Goal: Task Accomplishment & Management: Manage account settings

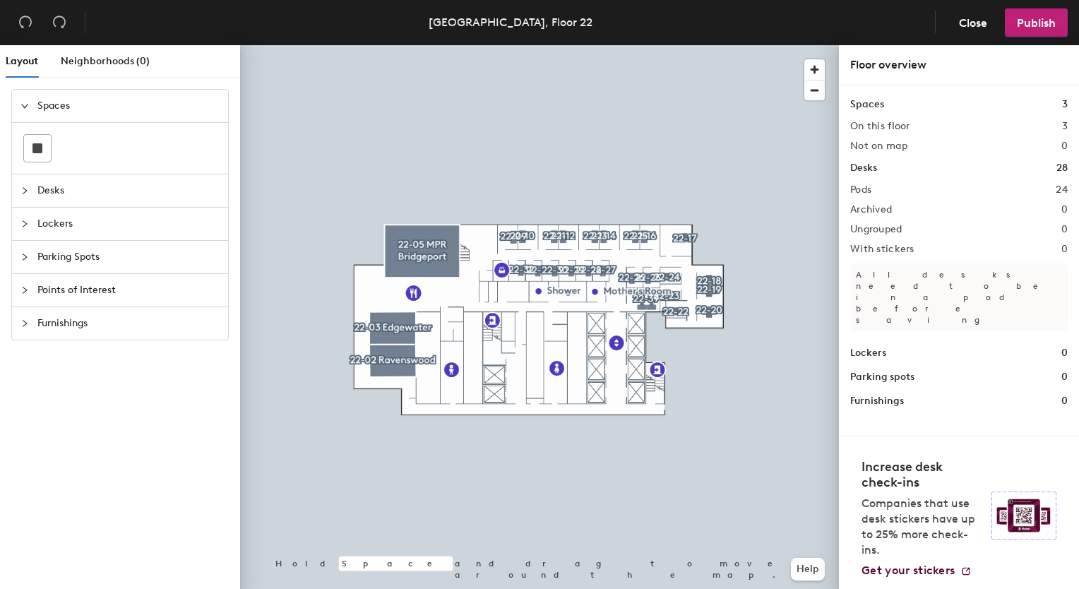
click at [47, 186] on span "Desks" at bounding box center [128, 190] width 182 height 32
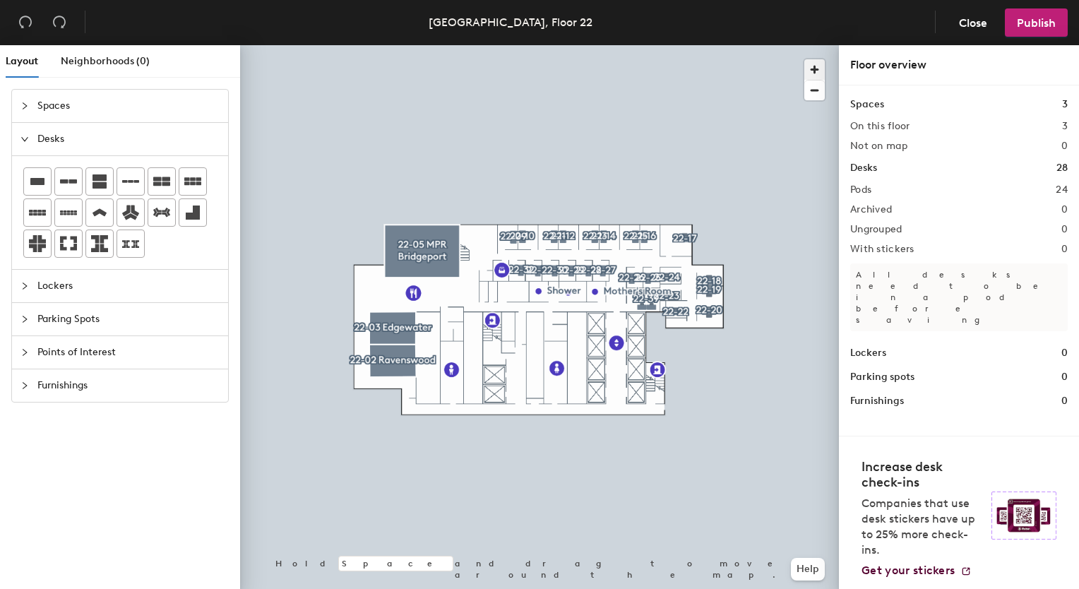
click at [811, 62] on span "button" at bounding box center [815, 69] width 20 height 20
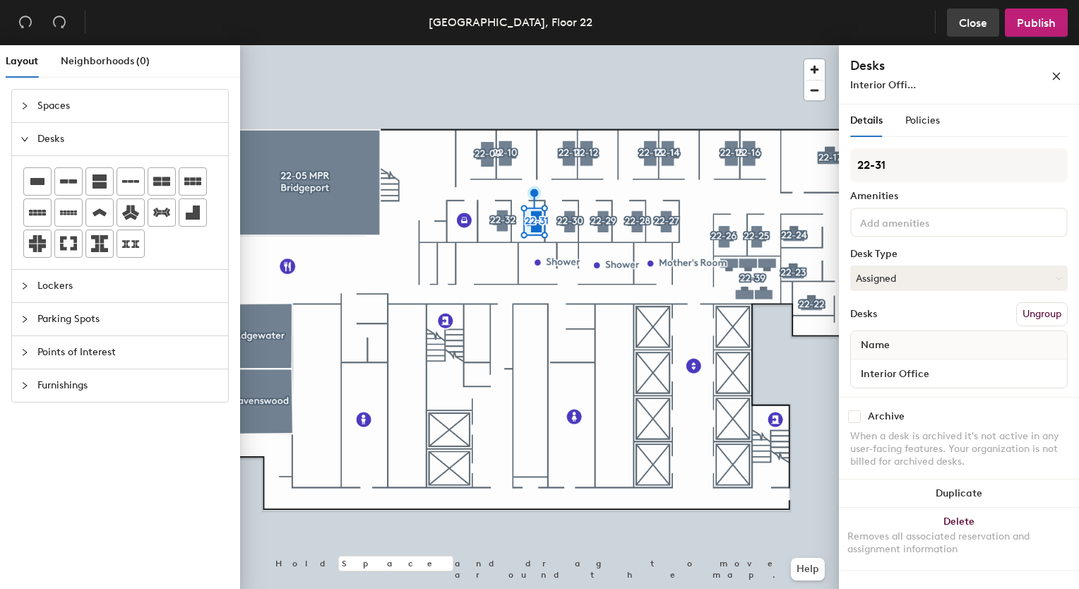
click at [976, 24] on span "Close" at bounding box center [973, 22] width 28 height 13
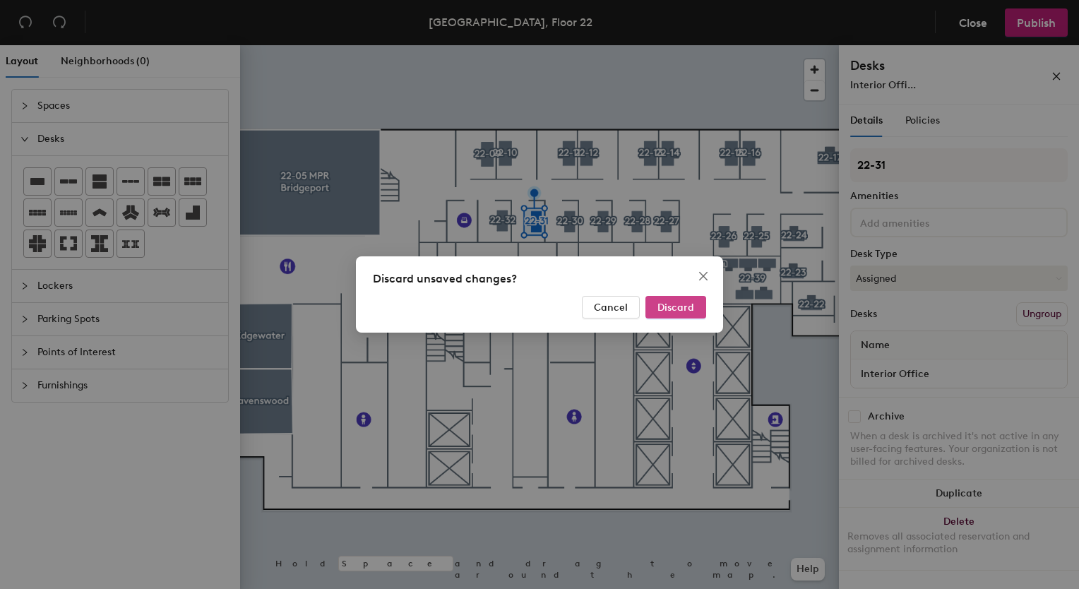
click at [684, 305] on span "Discard" at bounding box center [676, 308] width 37 height 12
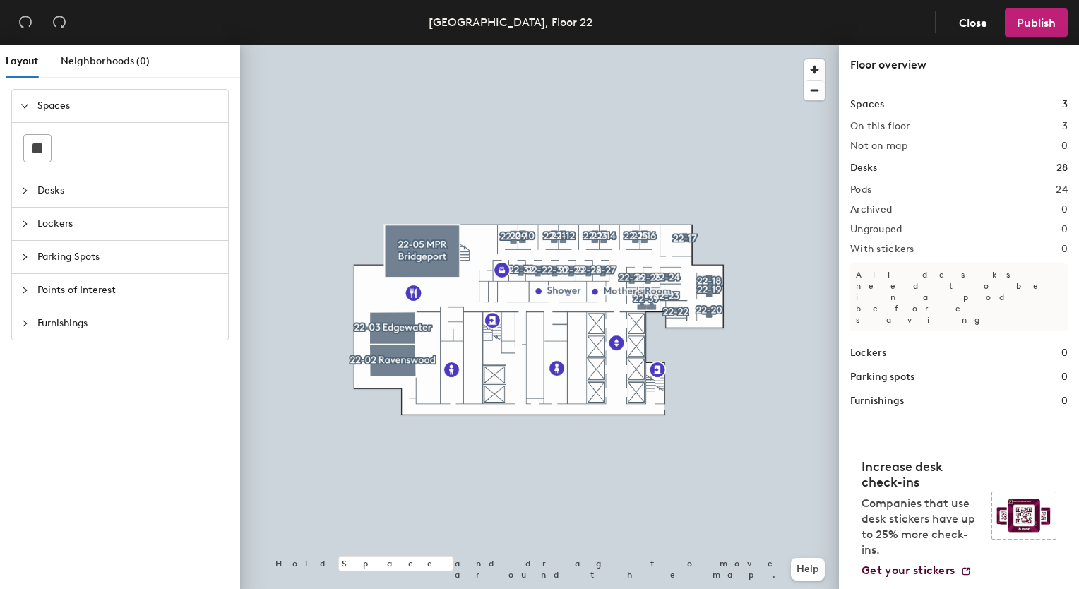
click at [860, 168] on h1 "Desks" at bounding box center [863, 168] width 27 height 16
click at [812, 61] on span "button" at bounding box center [815, 69] width 20 height 20
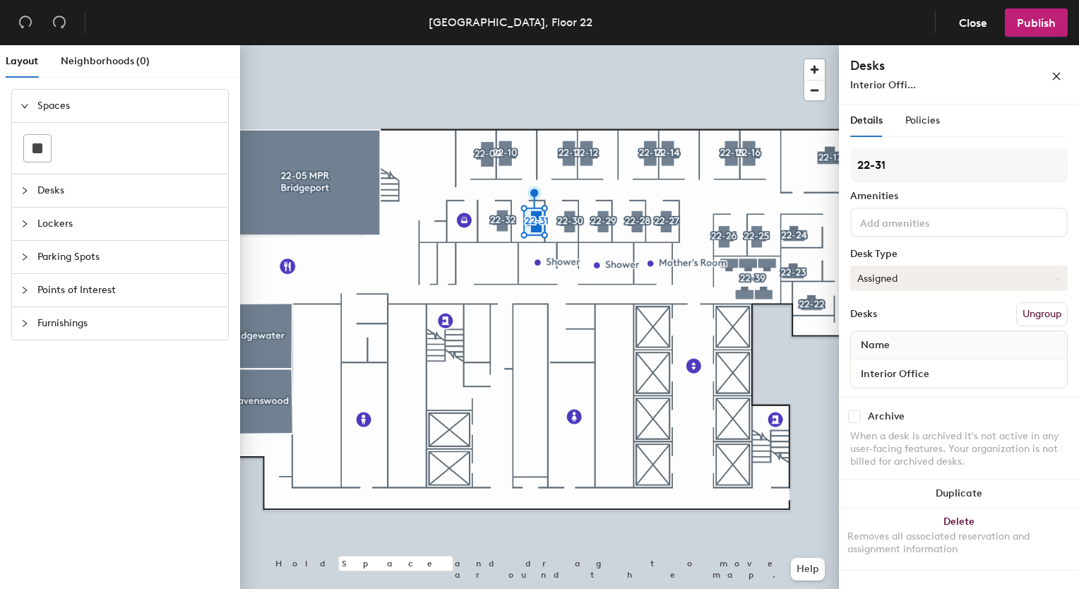
click at [908, 268] on button "Assigned" at bounding box center [959, 278] width 218 height 25
click at [873, 359] on div "Hoteled" at bounding box center [921, 364] width 141 height 21
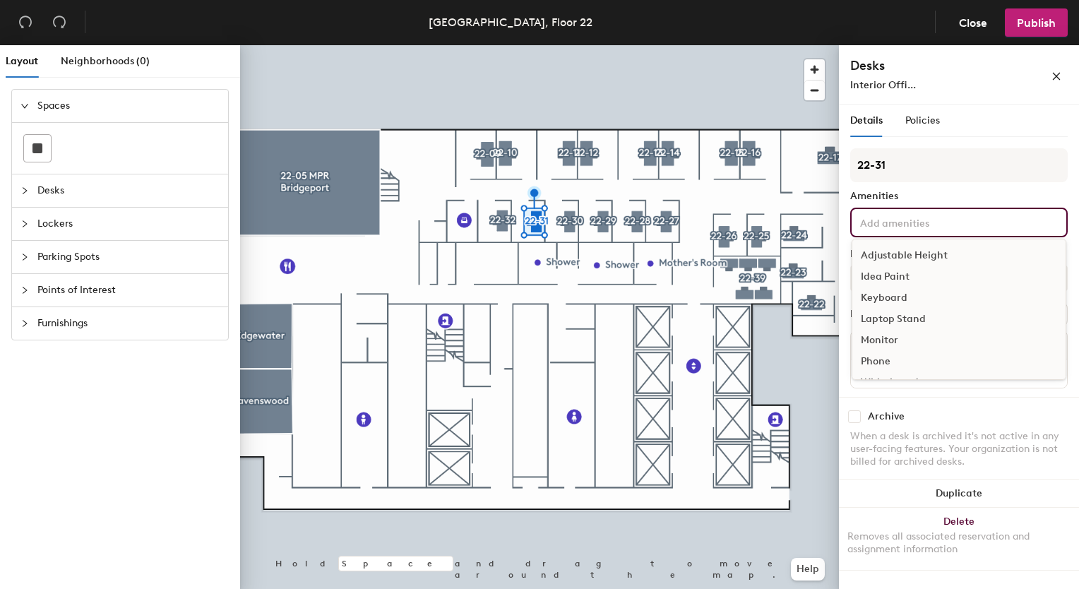
click at [900, 225] on input at bounding box center [921, 221] width 127 height 17
click at [906, 220] on input at bounding box center [921, 221] width 127 height 17
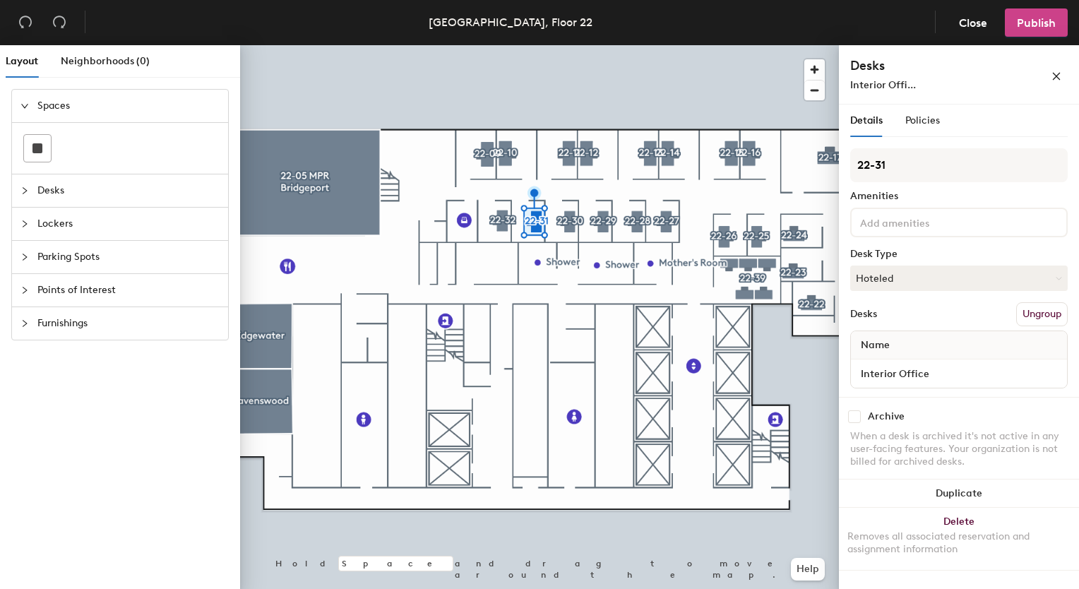
click at [1015, 13] on button "Publish" at bounding box center [1036, 22] width 63 height 28
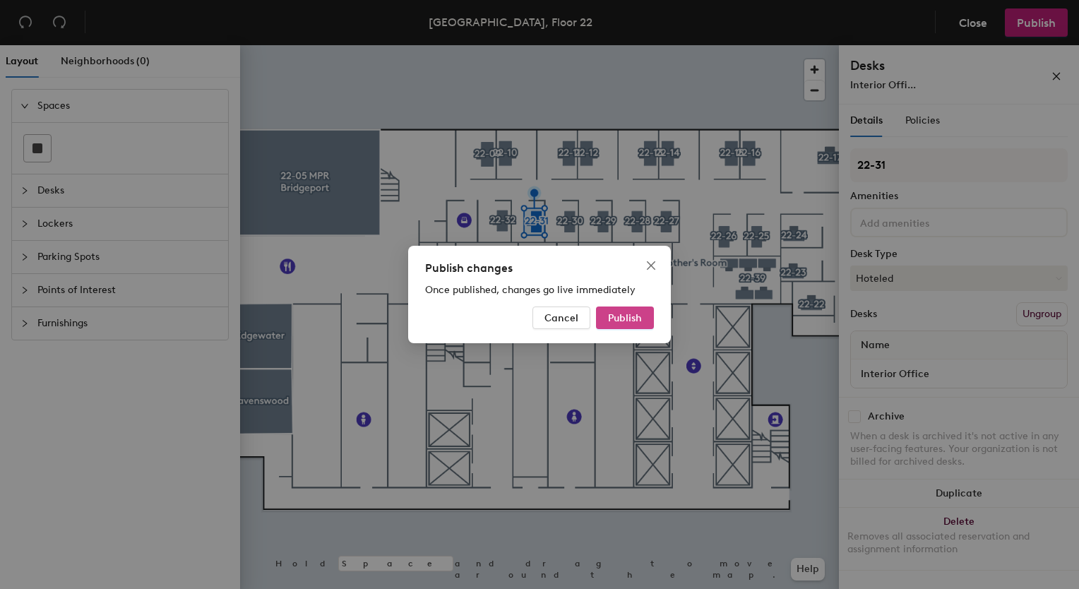
click at [640, 315] on span "Publish" at bounding box center [625, 318] width 34 height 12
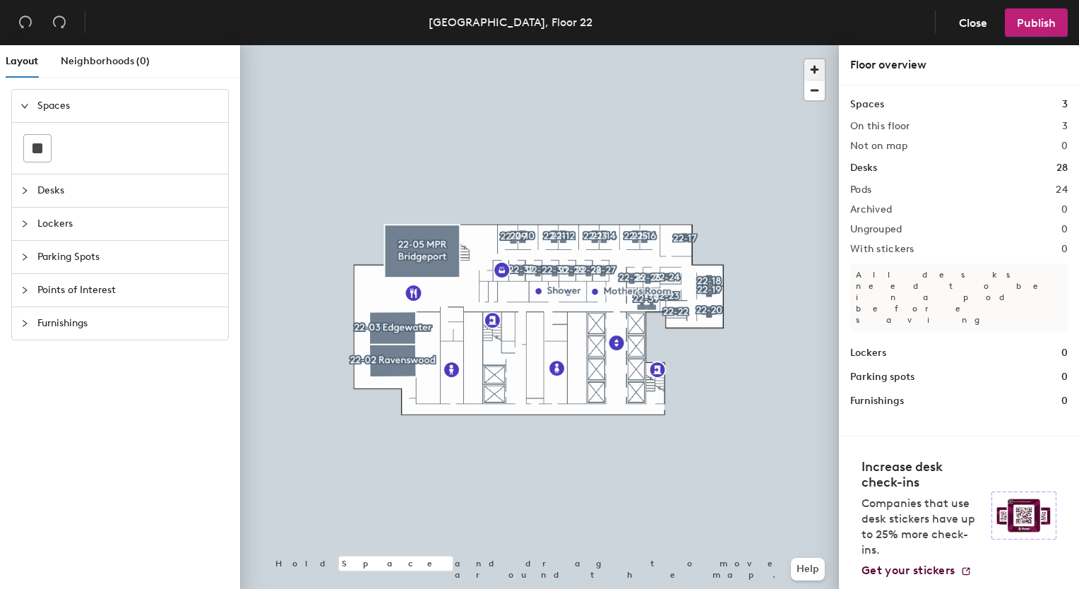
click at [815, 62] on span "button" at bounding box center [815, 69] width 20 height 20
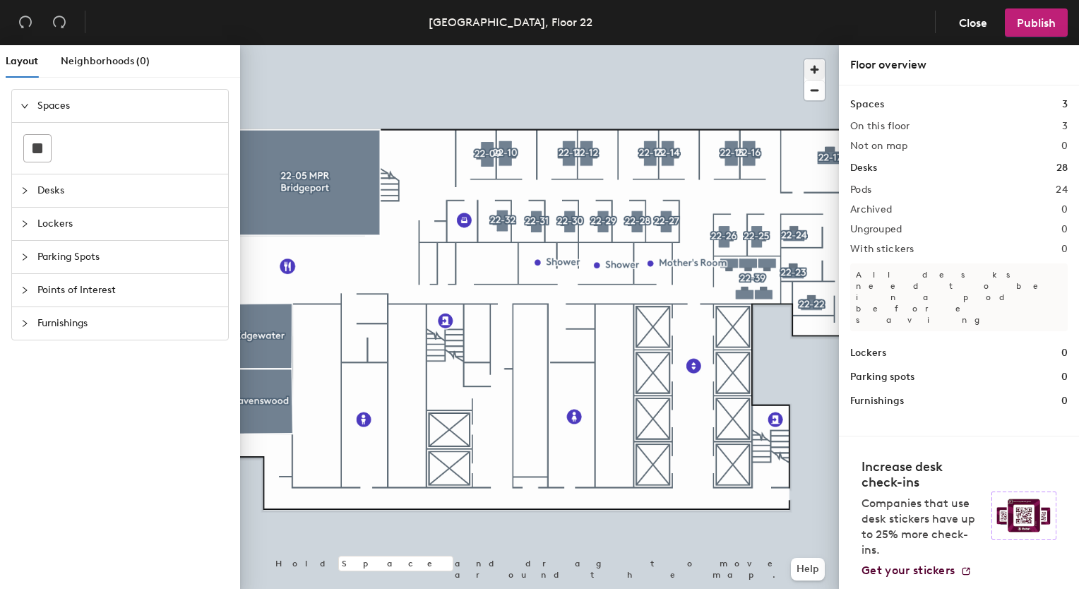
click at [532, 45] on div at bounding box center [539, 45] width 599 height 0
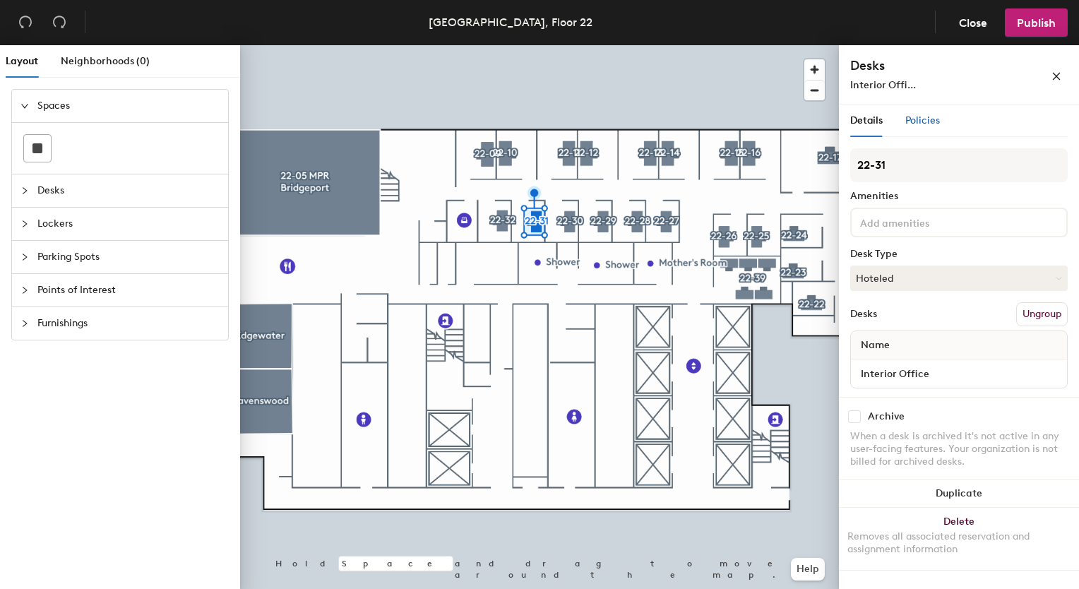
click at [923, 120] on span "Policies" at bounding box center [923, 120] width 35 height 12
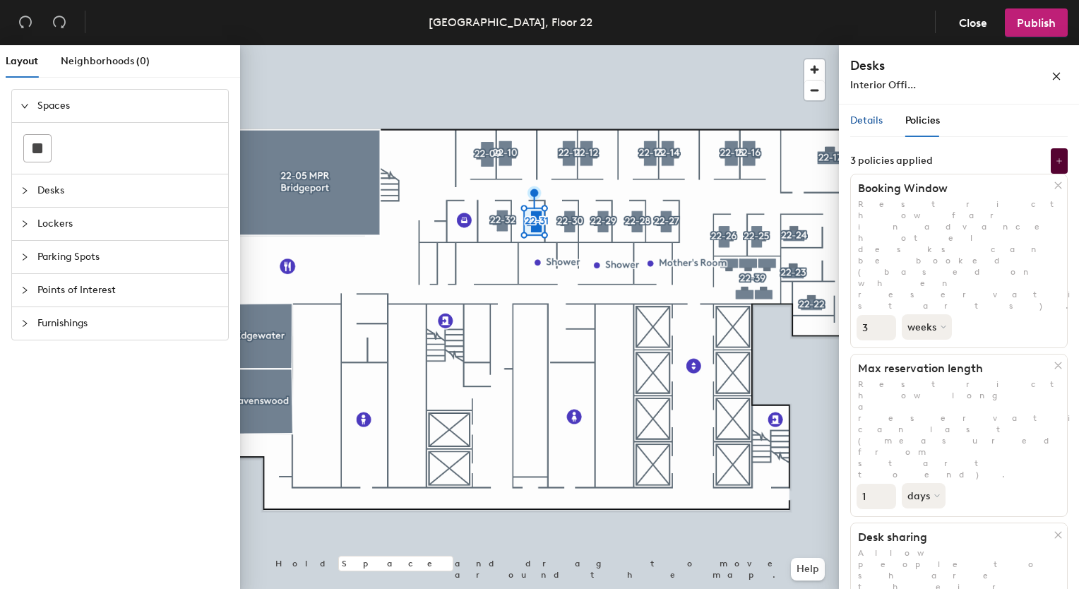
click at [870, 119] on span "Details" at bounding box center [866, 120] width 32 height 12
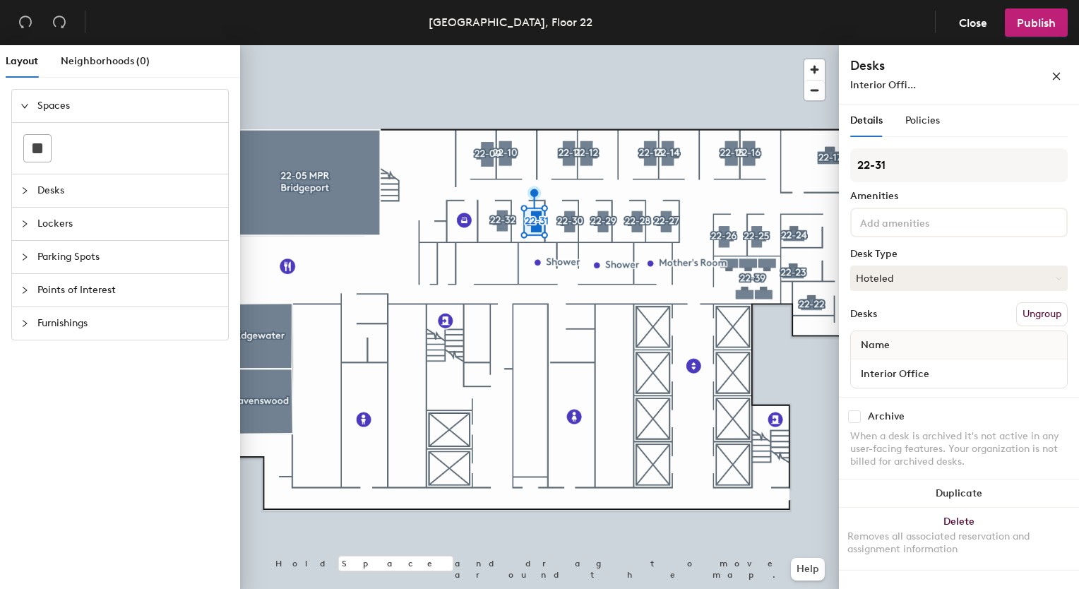
click at [889, 227] on input at bounding box center [921, 221] width 127 height 17
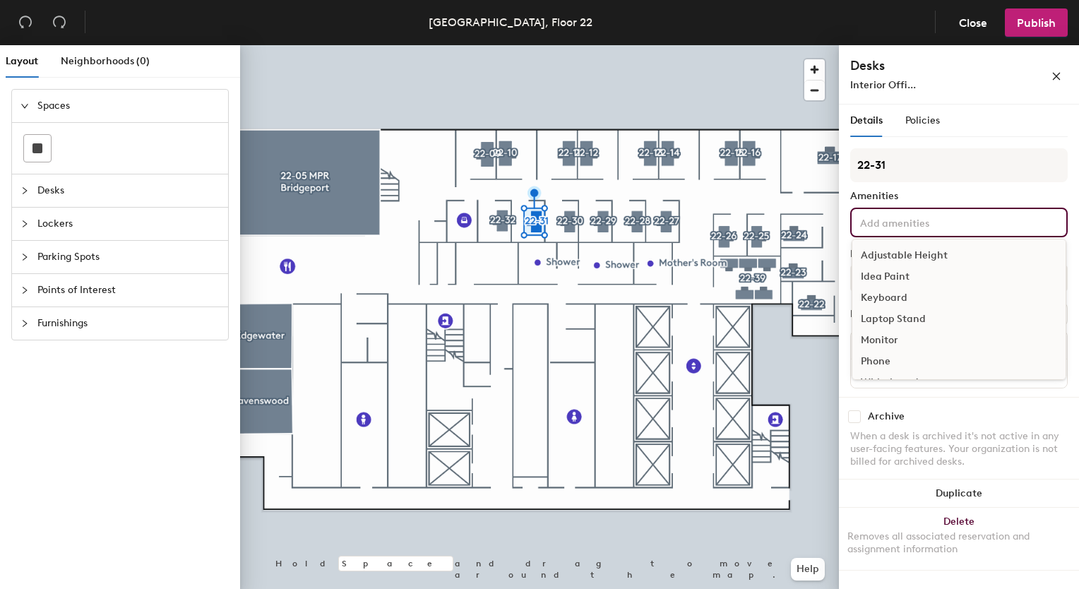
click at [889, 250] on div "Adjustable Height" at bounding box center [959, 255] width 213 height 21
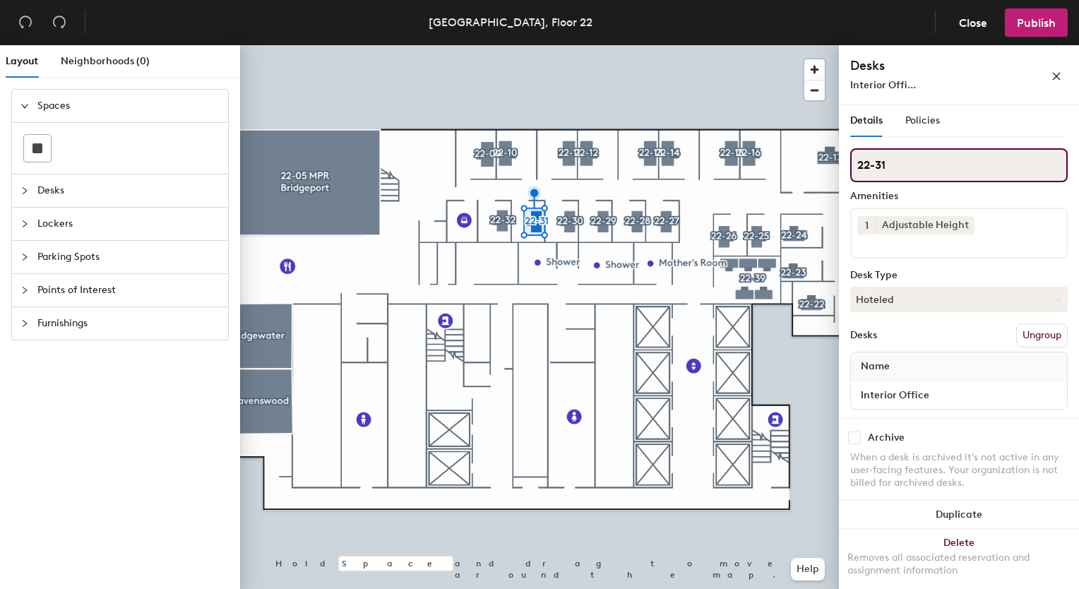
click at [985, 165] on input "22-31" at bounding box center [959, 165] width 218 height 34
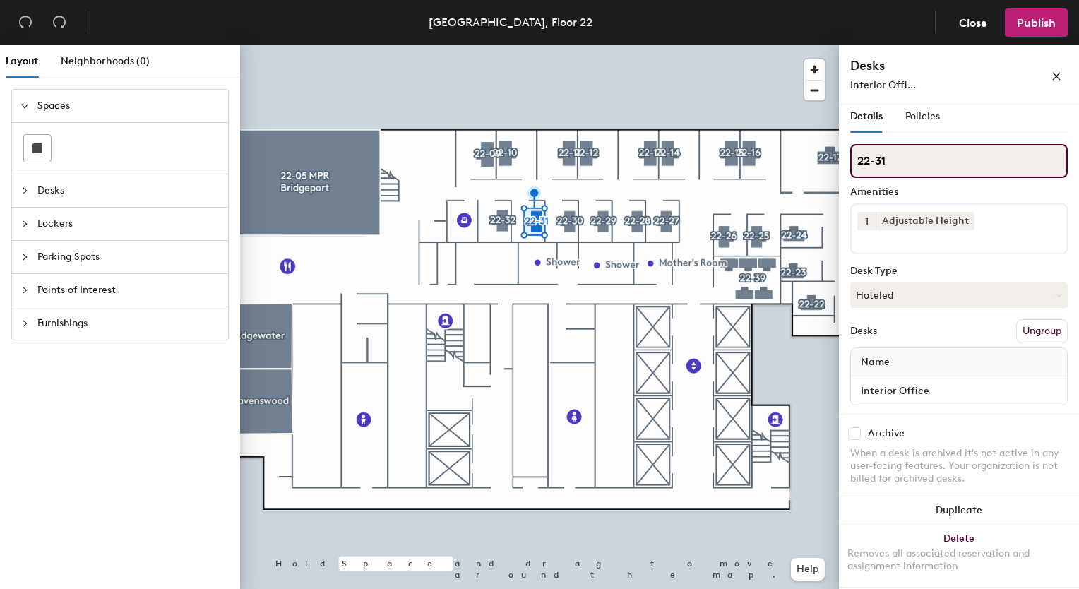
scroll to position [6, 0]
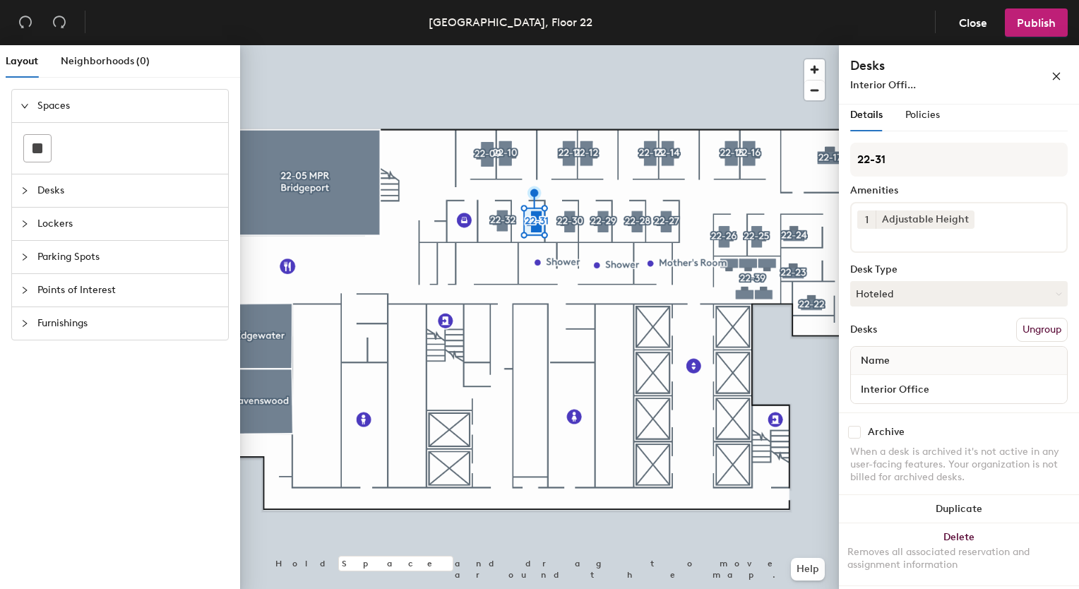
click at [1040, 324] on button "Ungroup" at bounding box center [1042, 330] width 52 height 24
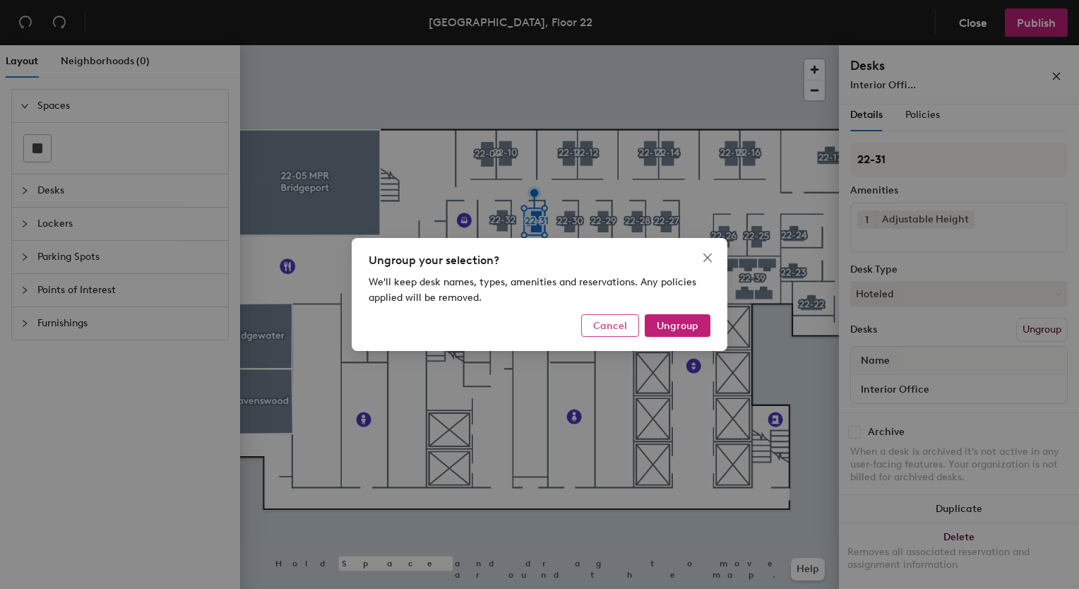
click at [598, 320] on span "Cancel" at bounding box center [610, 326] width 34 height 12
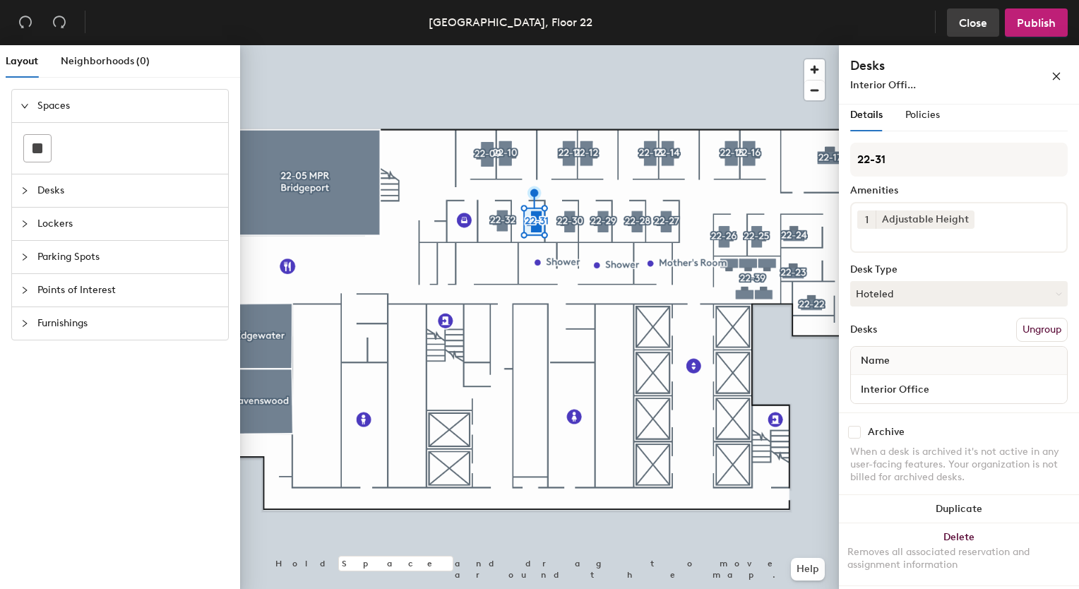
click at [966, 24] on span "Close" at bounding box center [973, 22] width 28 height 13
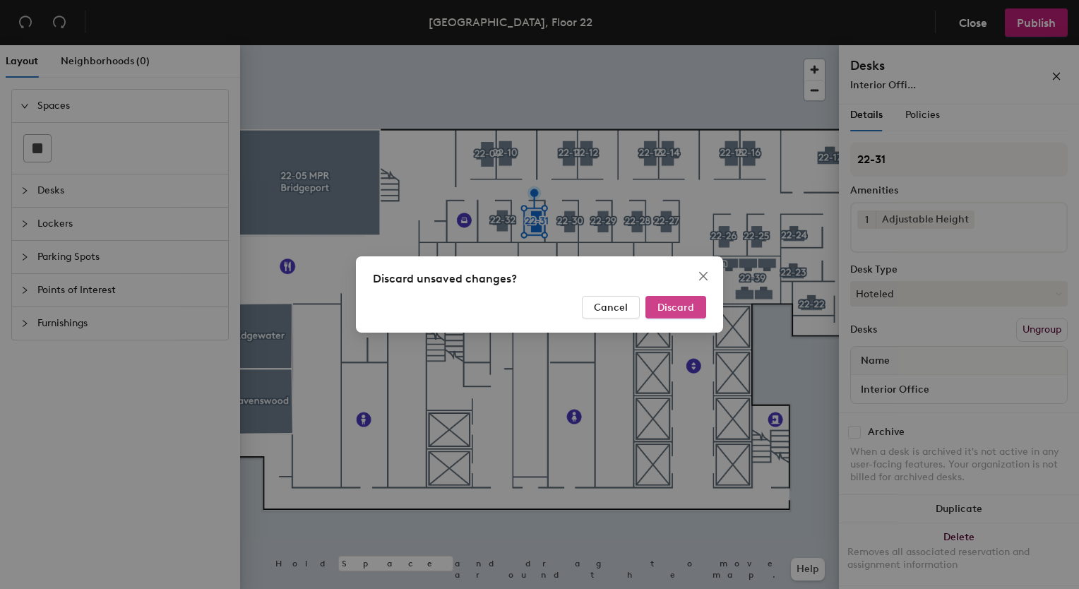
click at [681, 301] on button "Discard" at bounding box center [676, 307] width 61 height 23
